Goal: Entertainment & Leisure: Consume media (video, audio)

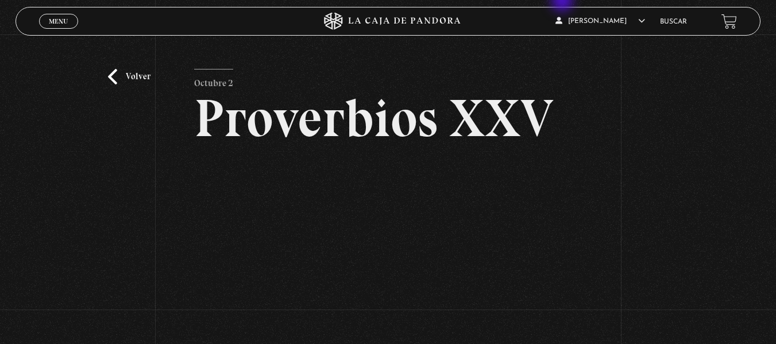
scroll to position [85, 0]
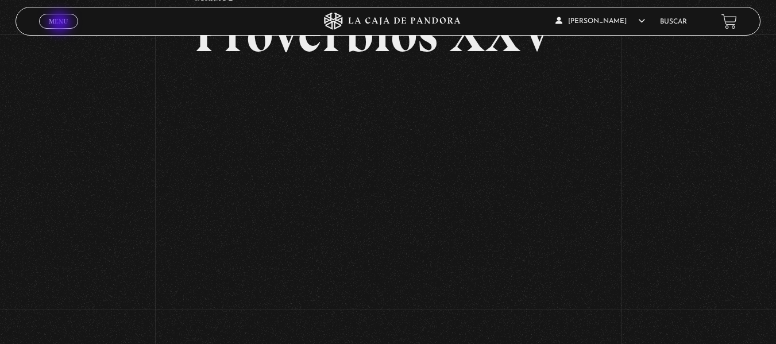
click at [60, 20] on span "Menu" at bounding box center [58, 21] width 19 height 7
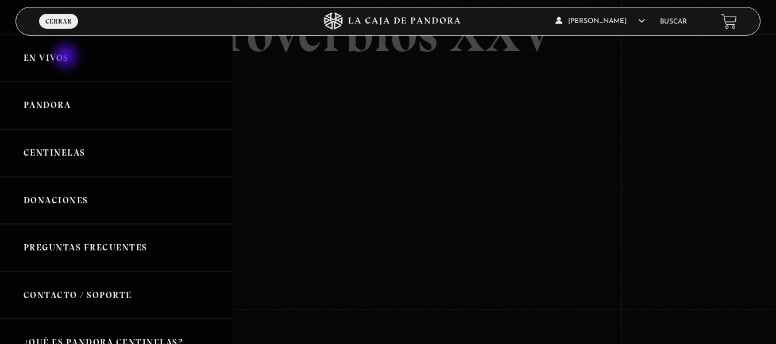
click at [67, 57] on link "En vivos" at bounding box center [116, 58] width 233 height 48
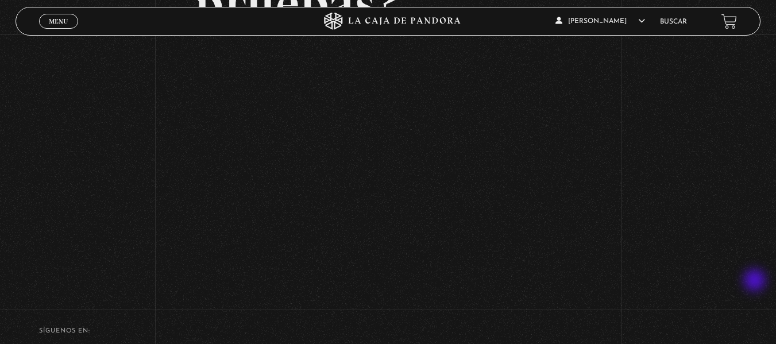
scroll to position [241, 0]
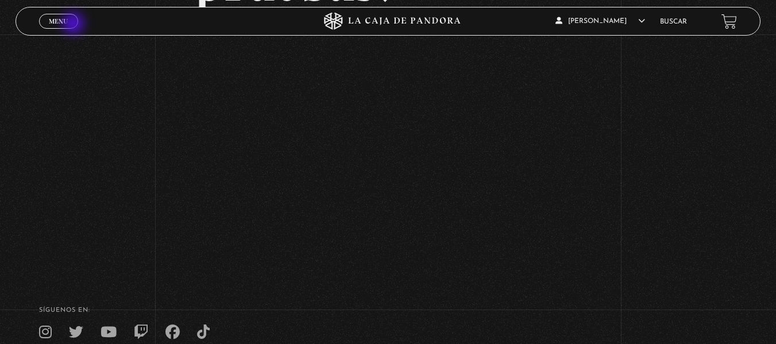
click at [75, 25] on link "Menu Cerrar" at bounding box center [58, 21] width 39 height 15
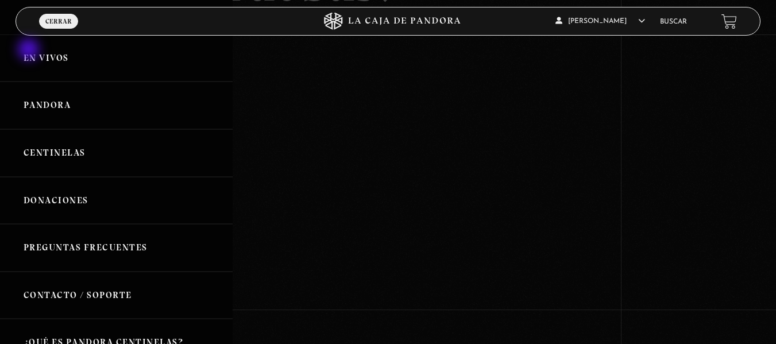
click at [30, 51] on link "En vivos" at bounding box center [116, 58] width 233 height 48
